Goal: Find specific page/section: Find specific page/section

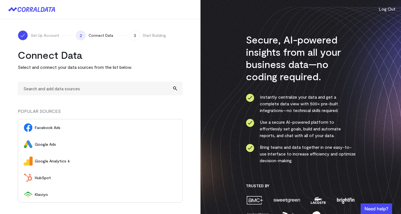
click at [14, 57] on div "Set Up Account 2 Connect Data 3 Start Building Connect Data Select and connect …" at bounding box center [100, 129] width 200 height 220
click at [390, 10] on button "Log Out" at bounding box center [386, 9] width 17 height 7
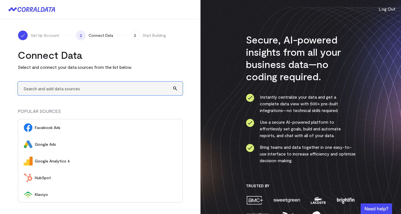
click at [138, 90] on input "text" at bounding box center [100, 89] width 165 height 14
type input "A"
